Goal: Information Seeking & Learning: Learn about a topic

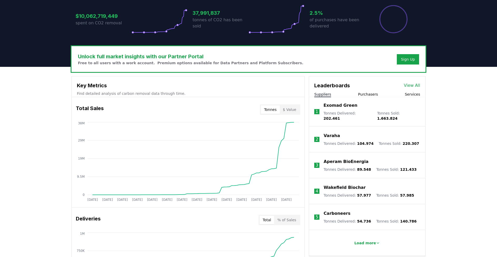
scroll to position [148, 0]
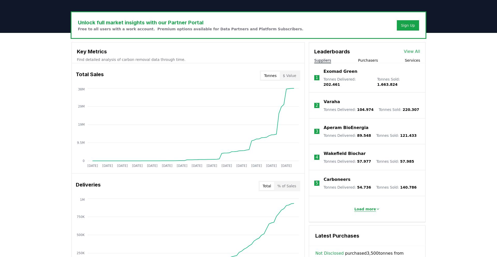
click at [361, 206] on p "Load more" at bounding box center [366, 208] width 22 height 5
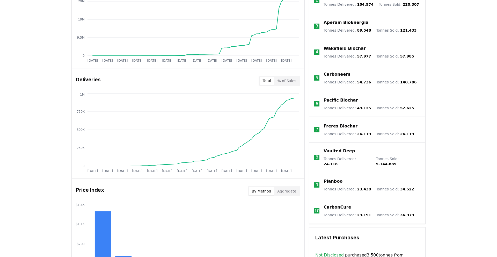
scroll to position [187, 0]
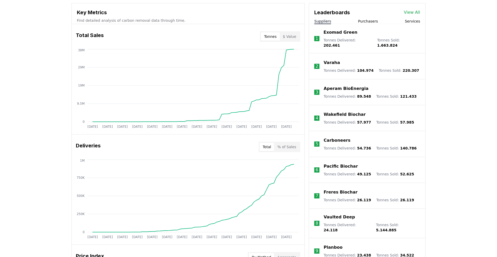
click at [289, 148] on button "% of Sales" at bounding box center [286, 147] width 25 height 8
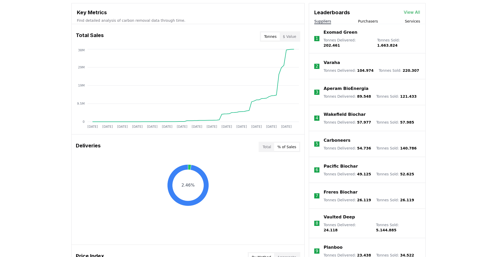
click at [262, 148] on button "Total" at bounding box center [267, 147] width 15 height 8
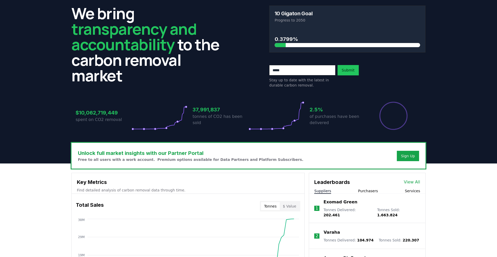
scroll to position [17, 0]
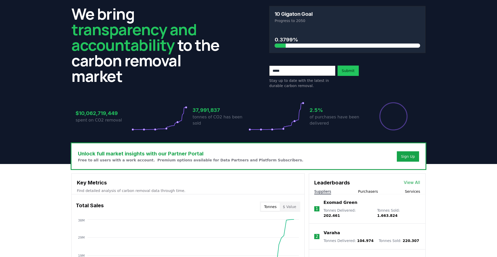
click at [366, 191] on button "Purchasers" at bounding box center [368, 191] width 20 height 5
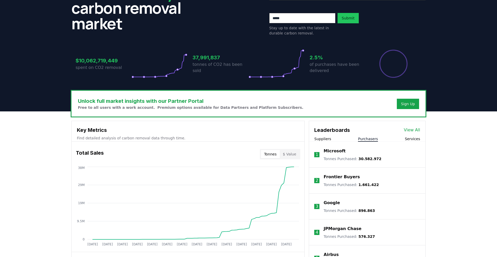
scroll to position [60, 0]
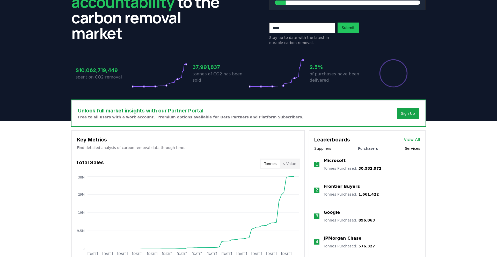
click at [409, 147] on button "Services" at bounding box center [412, 148] width 15 height 5
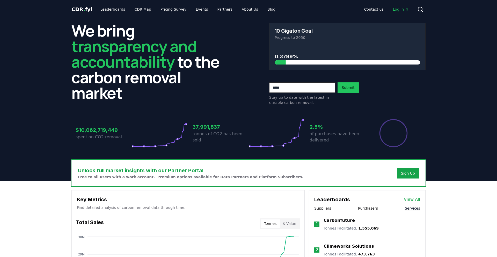
scroll to position [68, 0]
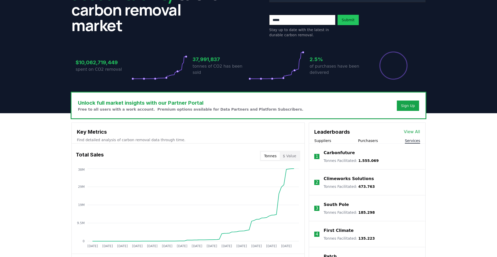
click at [327, 138] on button "Suppliers" at bounding box center [322, 140] width 17 height 5
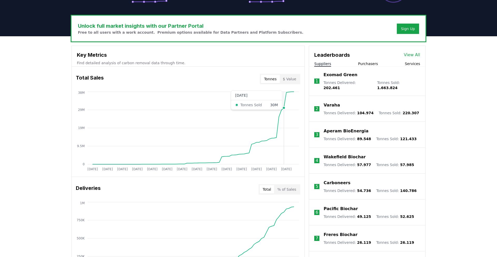
scroll to position [198, 0]
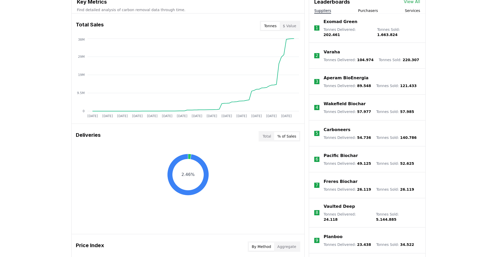
click at [283, 137] on button "% of Sales" at bounding box center [286, 136] width 25 height 8
click at [264, 136] on button "Total" at bounding box center [267, 136] width 15 height 8
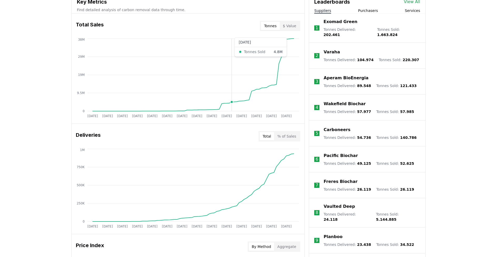
scroll to position [0, 0]
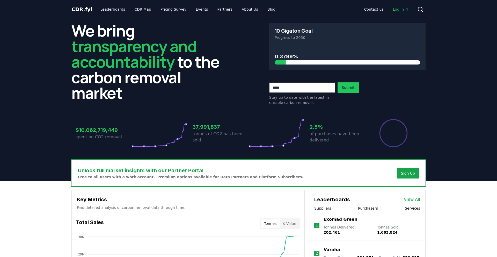
click at [201, 130] on h3 "37,991,837" at bounding box center [221, 127] width 56 height 8
click at [102, 126] on h3 "$10,062,719,449" at bounding box center [104, 130] width 56 height 8
click at [103, 130] on h3 "$10,062,719,449" at bounding box center [104, 130] width 56 height 8
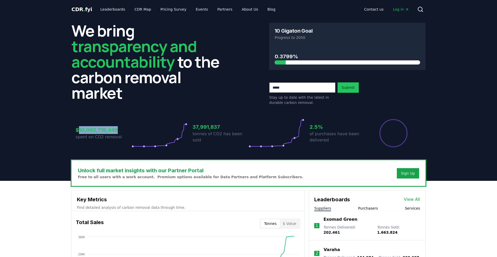
click at [103, 130] on h3 "$10,062,719,449" at bounding box center [104, 130] width 56 height 8
drag, startPoint x: 310, startPoint y: 126, endPoint x: 335, endPoint y: 144, distance: 30.7
click at [335, 144] on div "2.5% of purchases have been delivered" at bounding box center [338, 133] width 56 height 29
click at [330, 142] on p "of purchases have been delivered" at bounding box center [338, 137] width 56 height 12
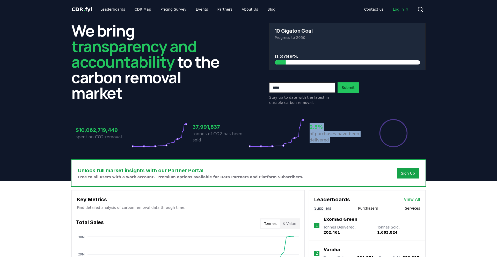
drag, startPoint x: 330, startPoint y: 142, endPoint x: 303, endPoint y: 121, distance: 33.8
click at [303, 121] on div "$10,062,719,449 spent on CO2 removal 37,991,837 tonnes of CO2 has been sold 2.5…" at bounding box center [249, 133] width 346 height 29
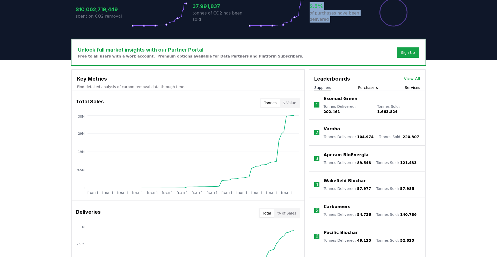
scroll to position [114, 0]
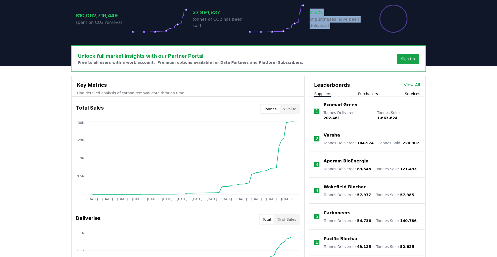
click at [284, 220] on button "% of Sales" at bounding box center [286, 219] width 25 height 8
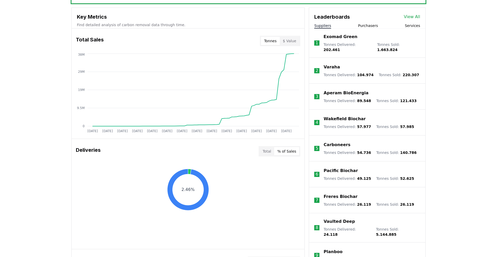
scroll to position [108, 0]
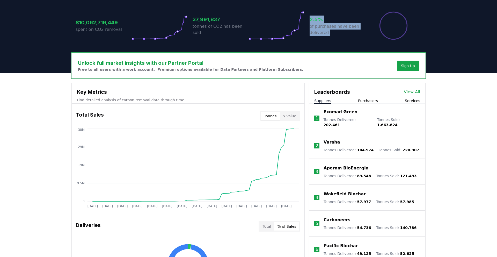
click at [288, 120] on button "$ Value" at bounding box center [290, 116] width 20 height 8
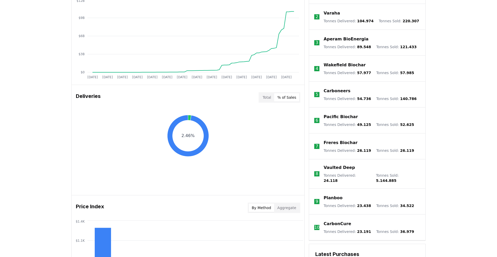
scroll to position [238, 0]
